Goal: Task Accomplishment & Management: Use online tool/utility

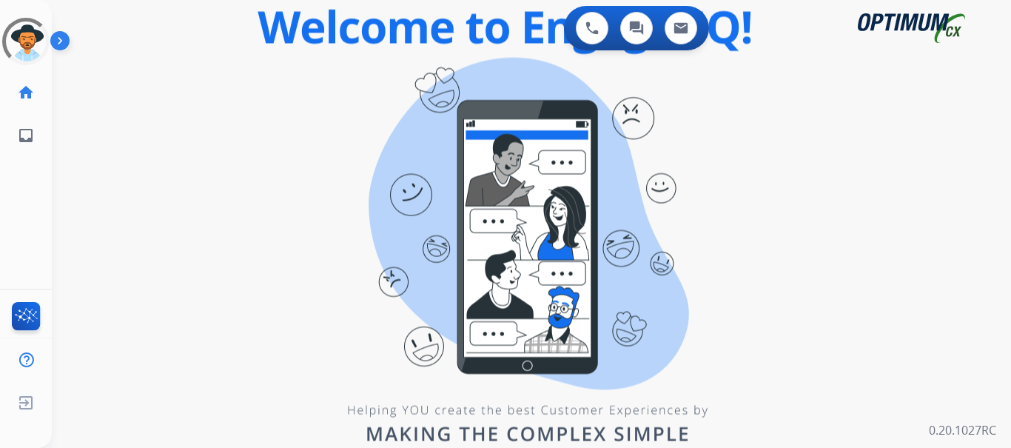
click at [63, 36] on img at bounding box center [62, 44] width 25 height 28
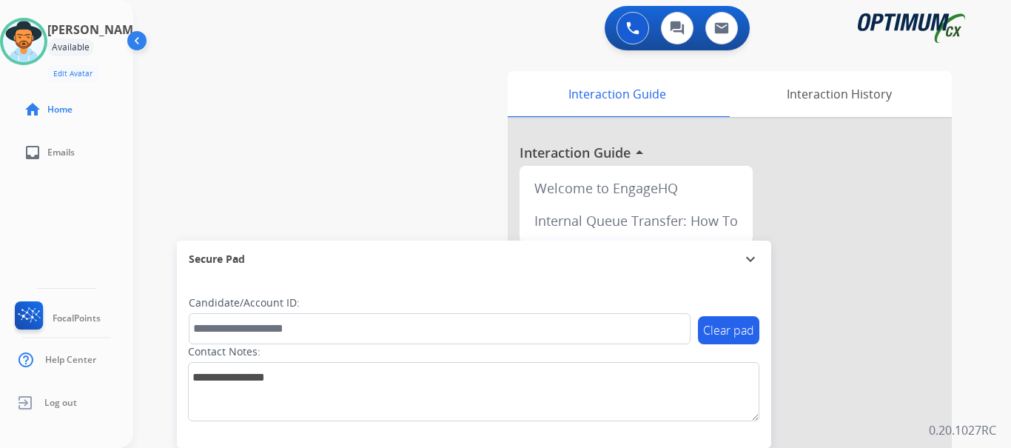
click at [628, 33] on img at bounding box center [632, 27] width 13 height 13
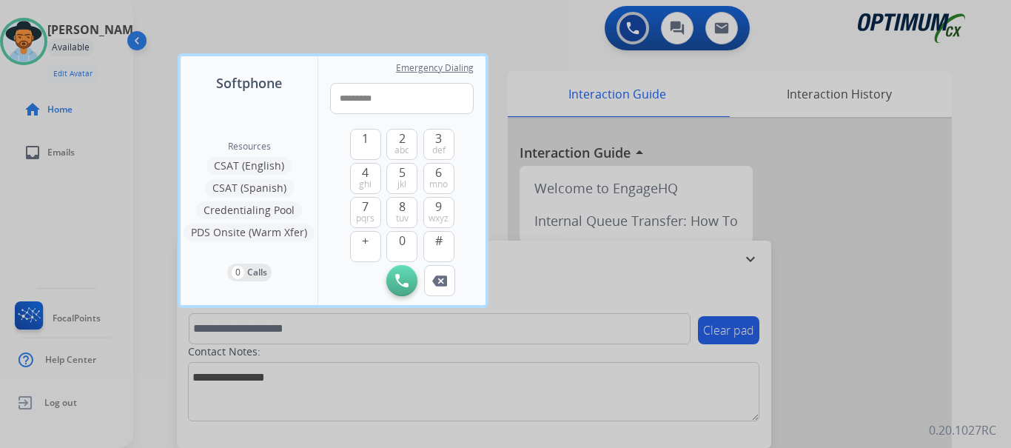
type input "**********"
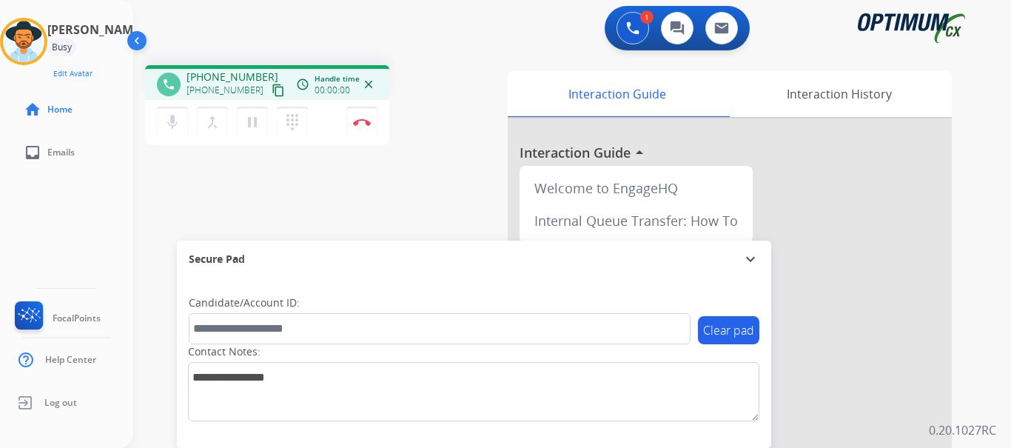
click at [363, 121] on img at bounding box center [362, 121] width 18 height 7
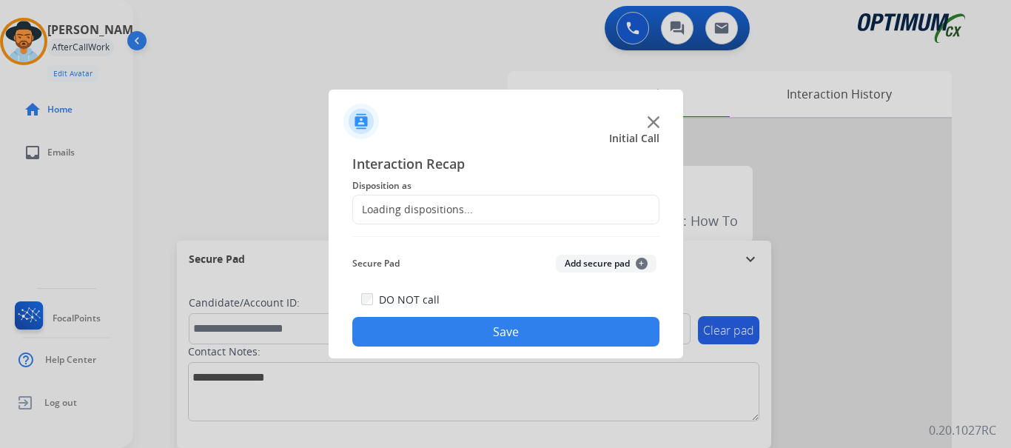
click at [578, 264] on button "Add secure pad +" at bounding box center [606, 264] width 101 height 18
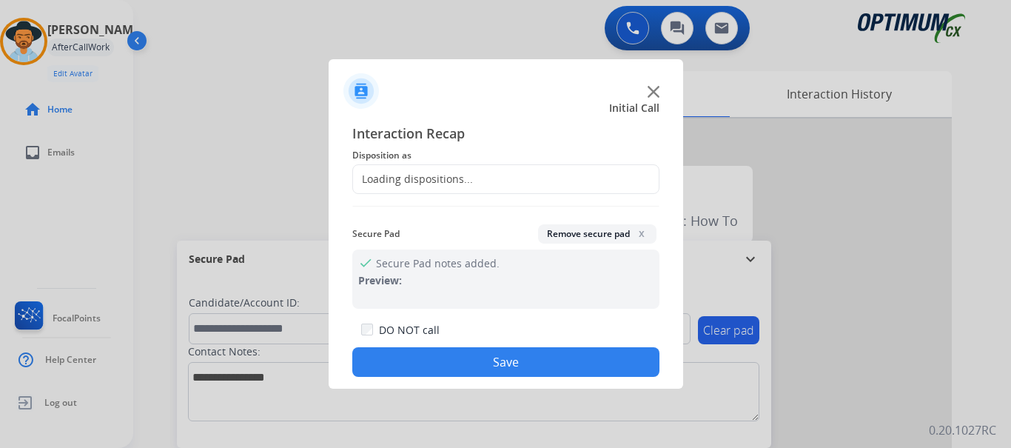
click at [483, 161] on span "Disposition as" at bounding box center [505, 156] width 307 height 18
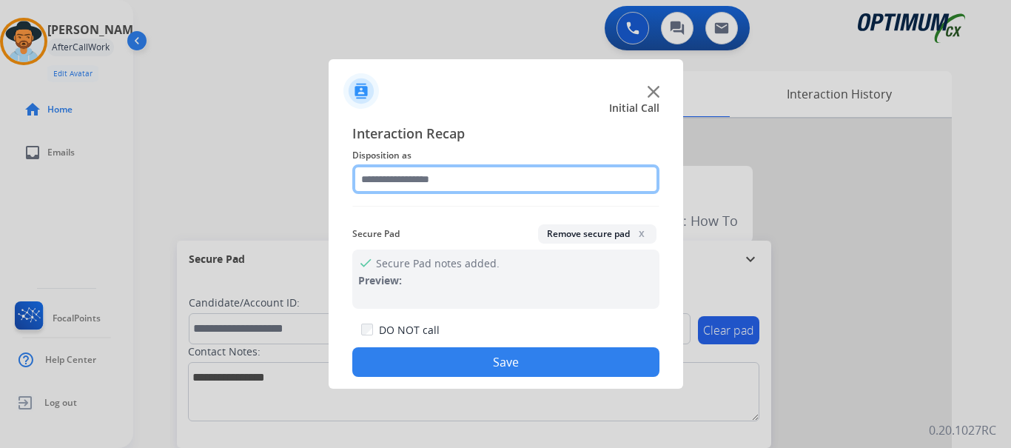
click at [449, 173] on input "text" at bounding box center [505, 179] width 307 height 30
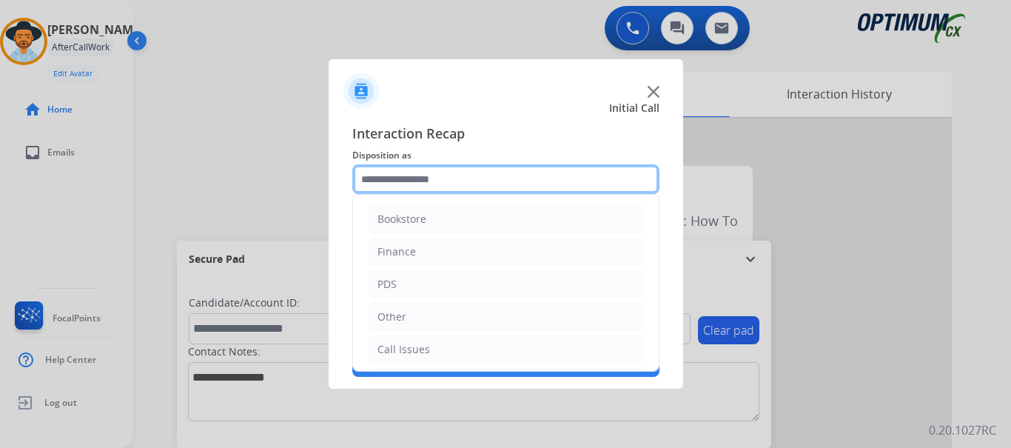
scroll to position [101, 0]
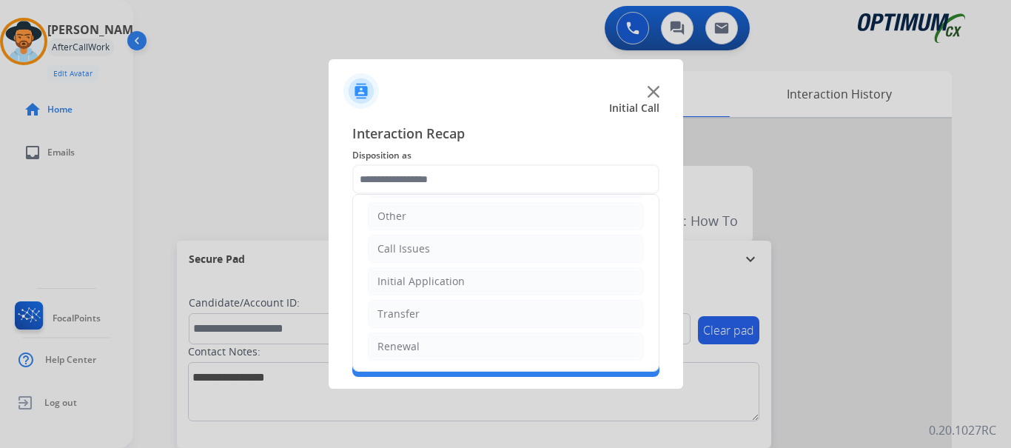
click at [466, 250] on li "Call Issues" at bounding box center [506, 249] width 276 height 28
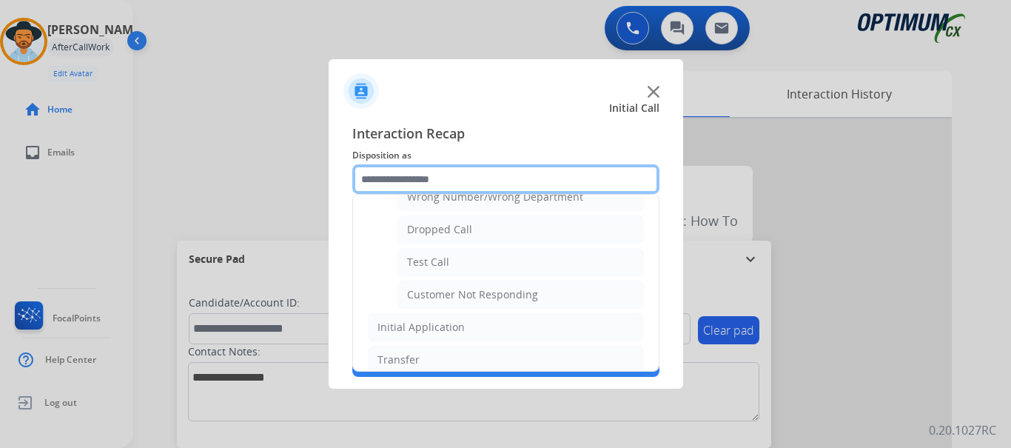
scroll to position [228, 0]
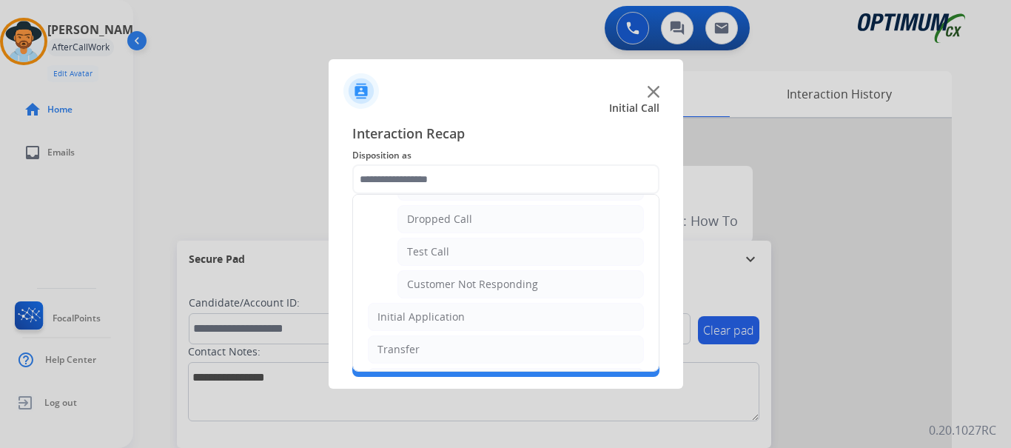
click at [512, 252] on li "Test Call" at bounding box center [520, 252] width 246 height 28
type input "*********"
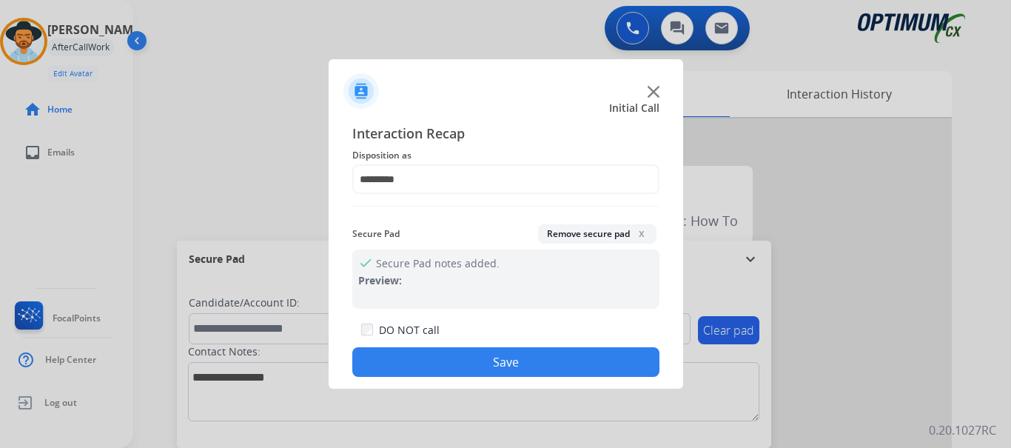
click at [493, 357] on button "Save" at bounding box center [505, 362] width 307 height 30
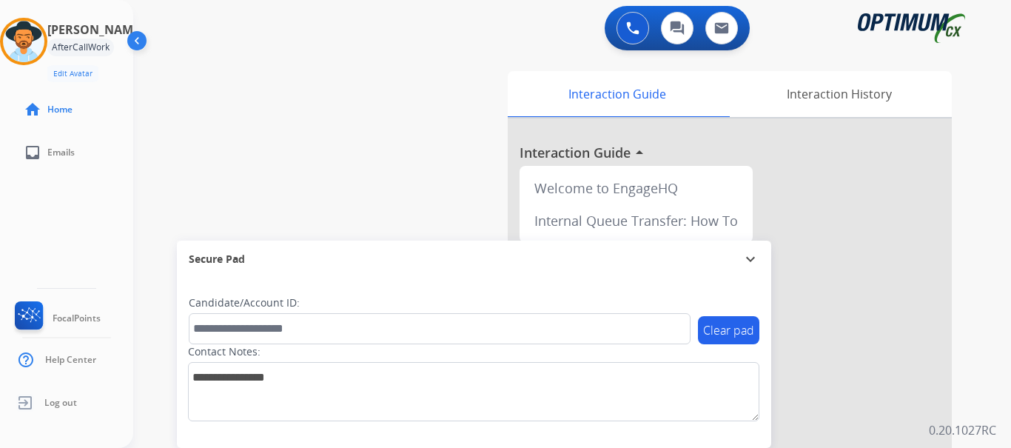
click at [431, 228] on div "swap_horiz Break voice bridge close_fullscreen Connect 3-Way Call merge_type Se…" at bounding box center [554, 361] width 842 height 617
click at [485, 83] on div "swap_horiz Break voice bridge close_fullscreen Connect 3-Way Call merge_type Se…" at bounding box center [554, 361] width 842 height 617
